Goal: Task Accomplishment & Management: Manage account settings

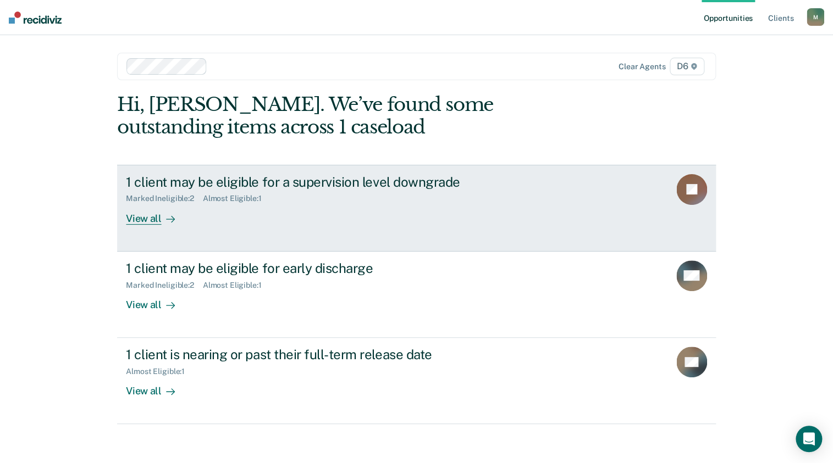
click at [154, 218] on div "View all" at bounding box center [157, 213] width 62 height 21
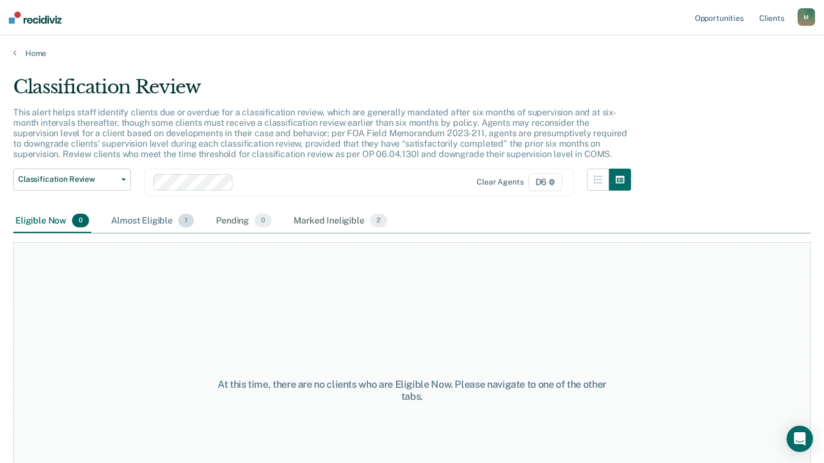
click at [139, 220] on div "Almost Eligible 1" at bounding box center [152, 221] width 87 height 24
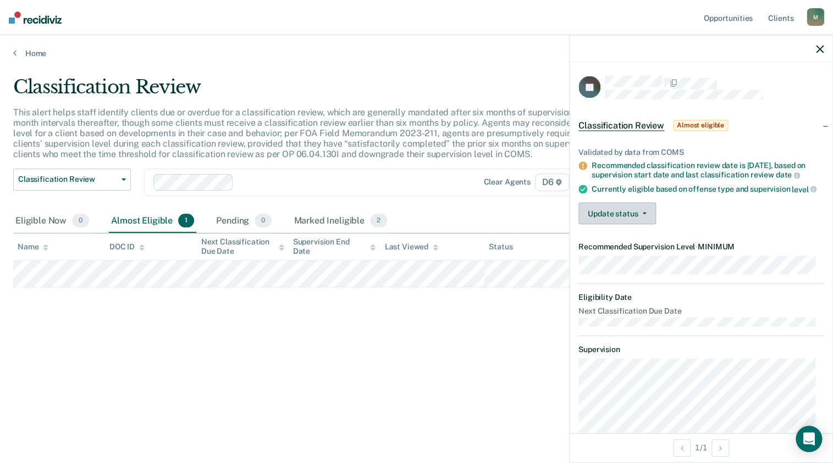
click at [645, 219] on button "Update status" at bounding box center [617, 214] width 78 height 22
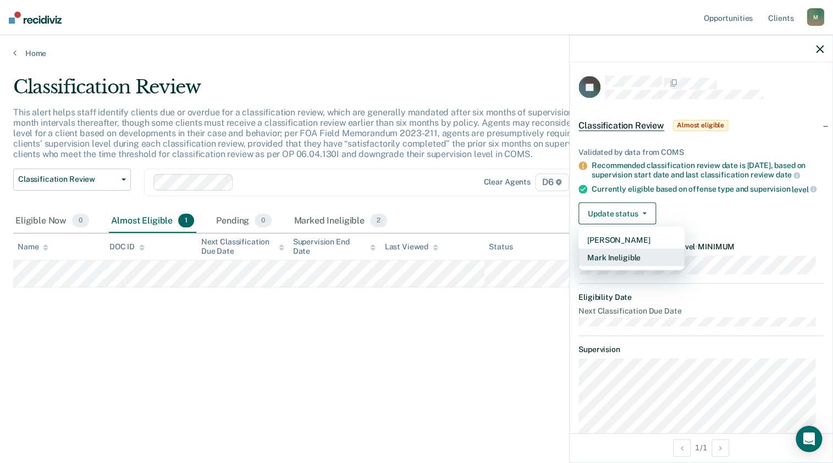
click at [626, 263] on button "Mark Ineligible" at bounding box center [631, 258] width 106 height 18
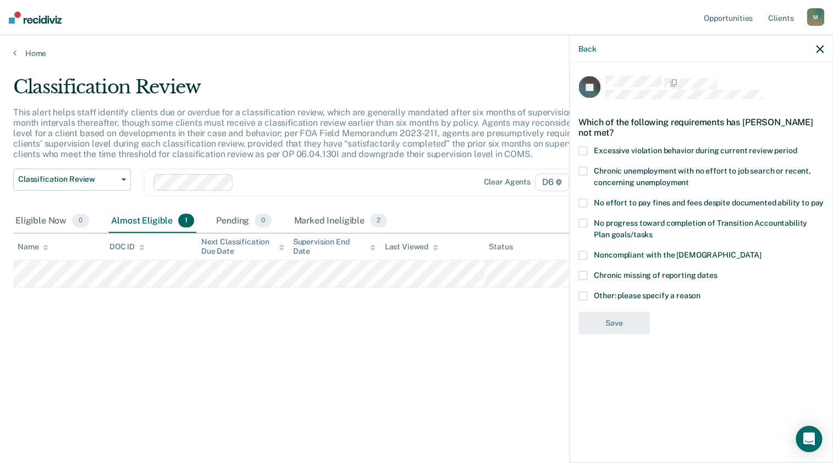
click at [582, 295] on span at bounding box center [582, 295] width 9 height 9
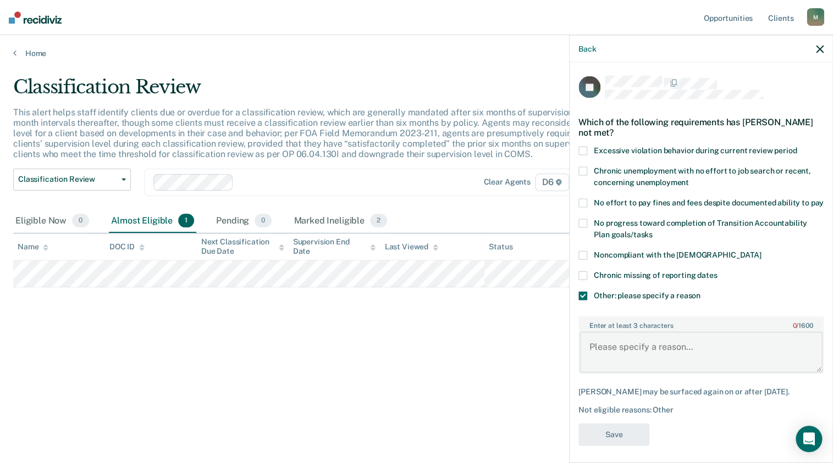
click at [628, 360] on textarea "Enter at least 3 characters 0 / 1600" at bounding box center [700, 352] width 243 height 41
type textarea "Lifer Case"
click at [610, 446] on button "Save" at bounding box center [613, 435] width 71 height 23
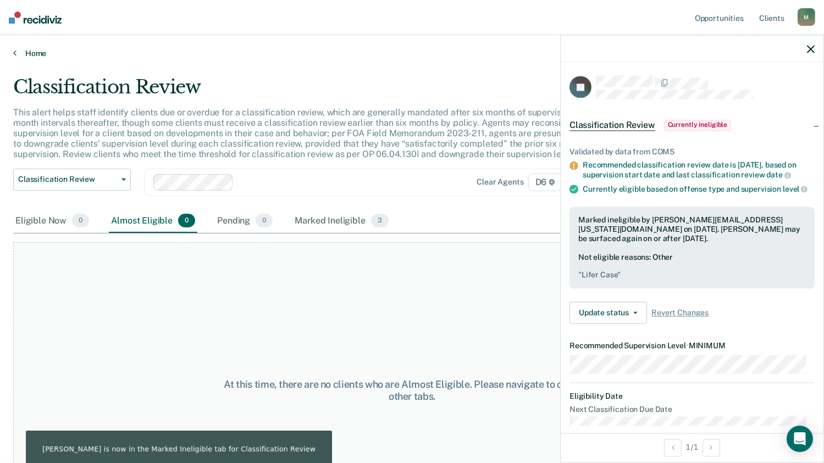
click at [14, 50] on icon at bounding box center [14, 52] width 3 height 9
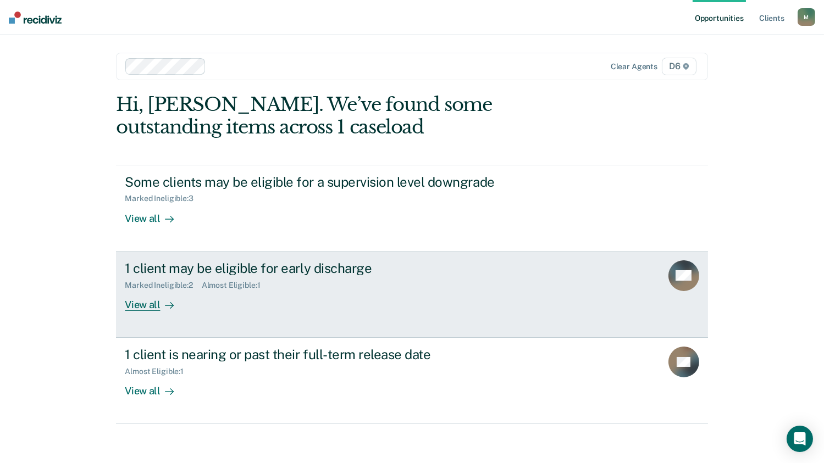
click at [217, 287] on div "Almost Eligible : 1" at bounding box center [236, 285] width 68 height 9
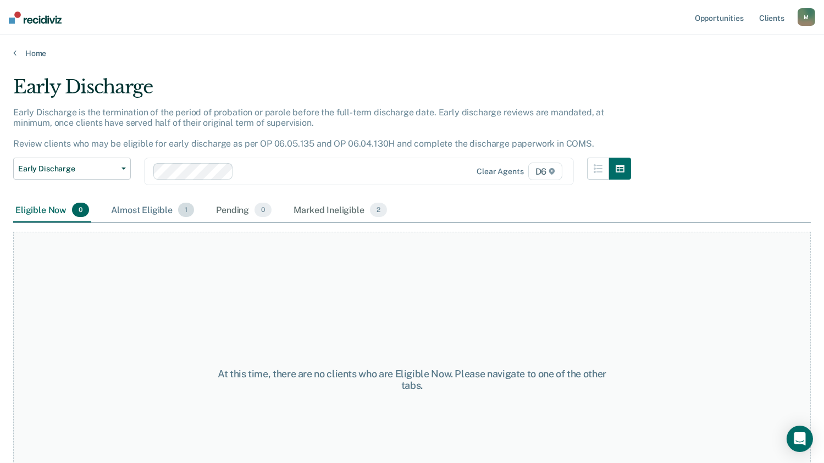
click at [157, 211] on div "Almost Eligible 1" at bounding box center [152, 210] width 87 height 24
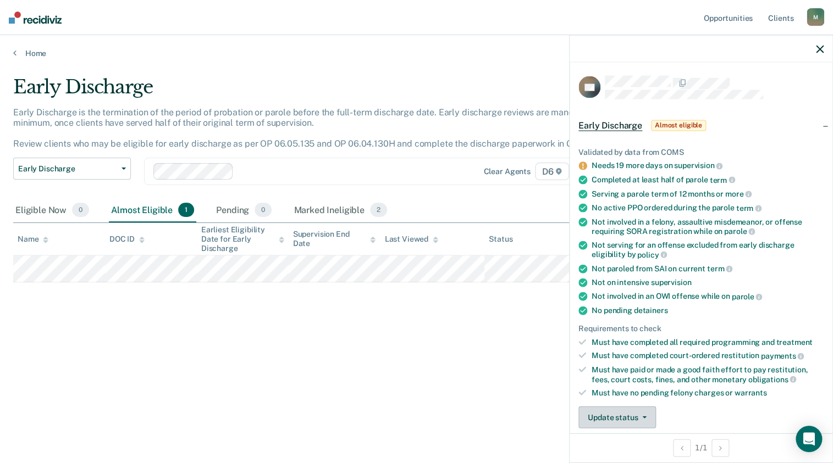
click at [614, 419] on button "Update status" at bounding box center [617, 418] width 78 height 22
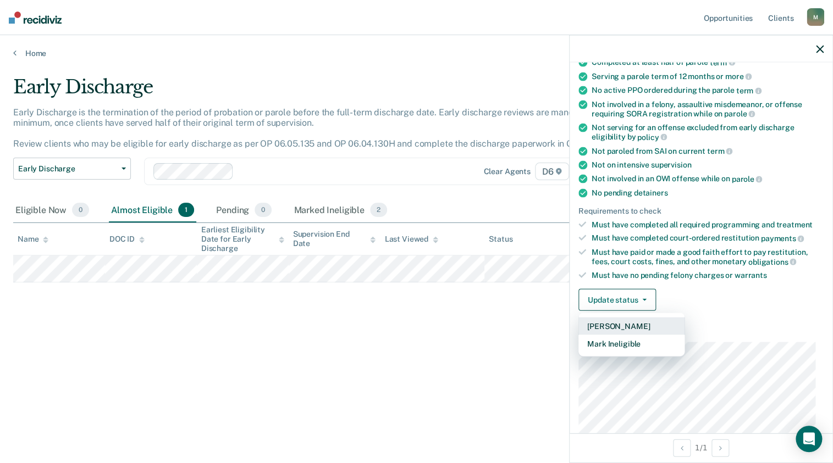
scroll to position [126, 0]
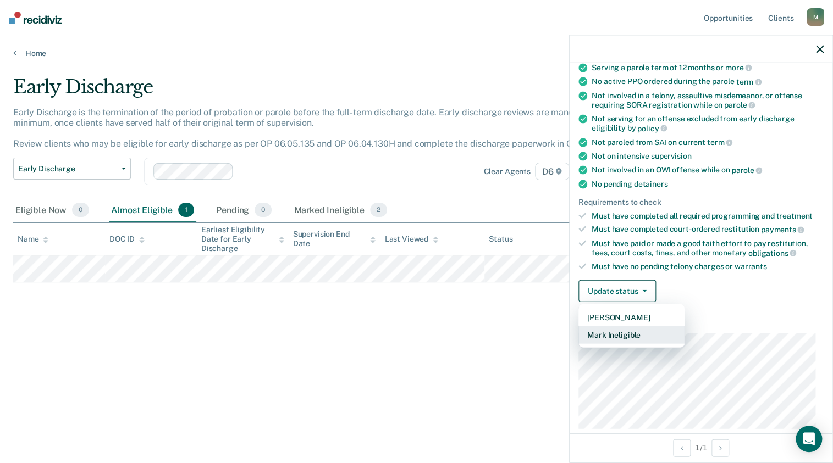
click at [614, 335] on button "Mark Ineligible" at bounding box center [631, 336] width 106 height 18
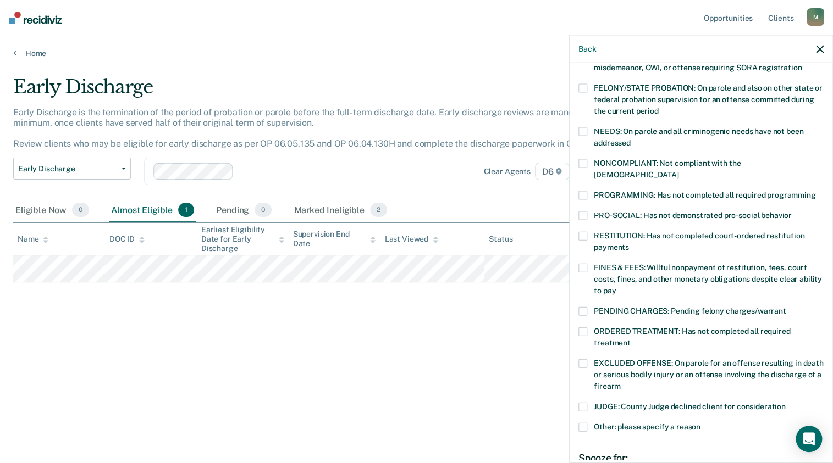
click at [584, 423] on span at bounding box center [582, 427] width 9 height 9
click at [615, 449] on label "Enter at least 3 characters 0 / 1600" at bounding box center [700, 455] width 243 height 12
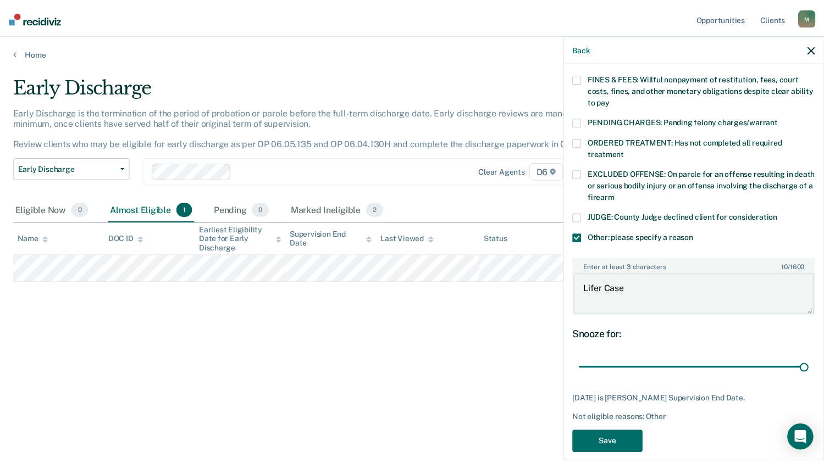
scroll to position [316, 0]
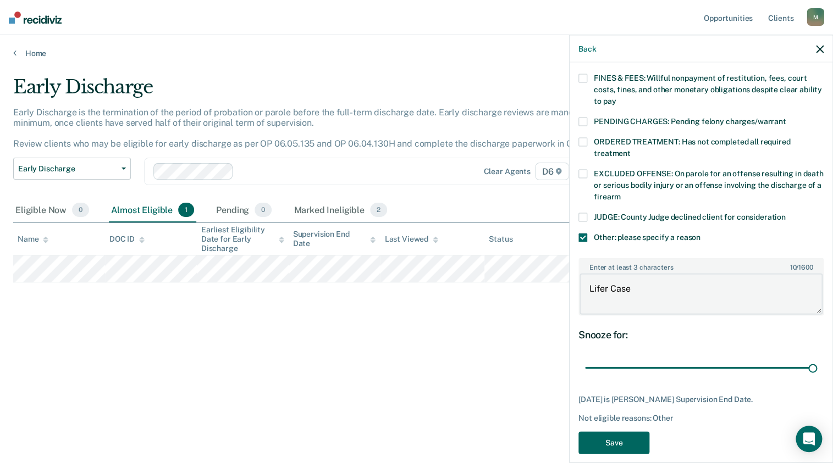
type textarea "Lifer Case"
click at [627, 432] on button "Save" at bounding box center [613, 443] width 71 height 23
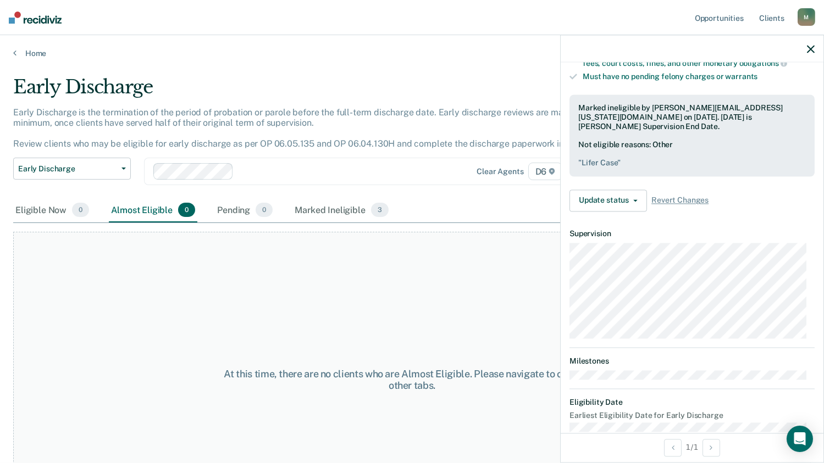
click at [805, 48] on div at bounding box center [692, 48] width 263 height 27
click at [810, 49] on icon "button" at bounding box center [811, 49] width 8 height 8
